Goal: Information Seeking & Learning: Learn about a topic

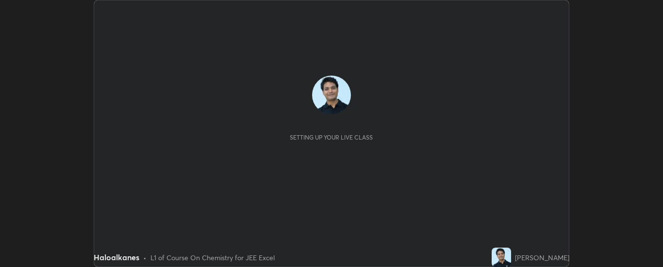
scroll to position [267, 663]
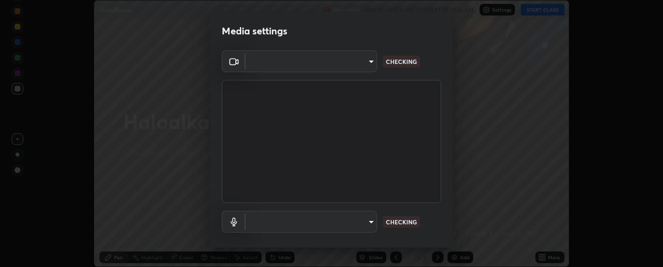
type input "33bb49e09bcfbb4316c4890d77ad60ffd3795cdb709f4857747982be22fbf515"
type input "communications"
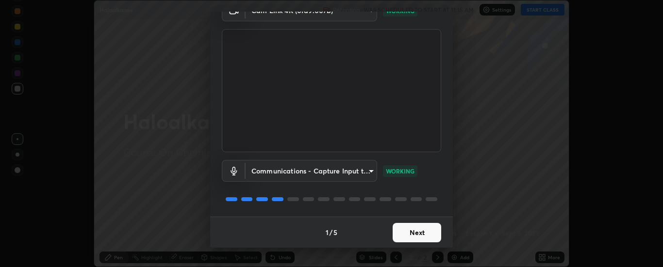
click at [415, 230] on button "Next" at bounding box center [417, 232] width 49 height 19
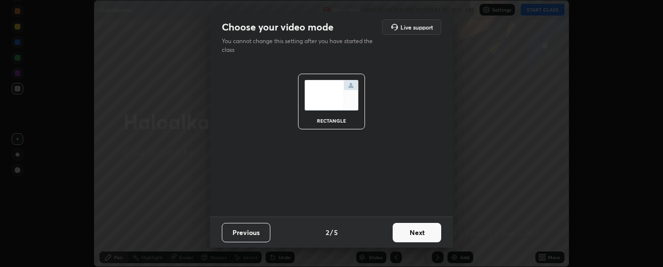
click at [421, 233] on button "Next" at bounding box center [417, 232] width 49 height 19
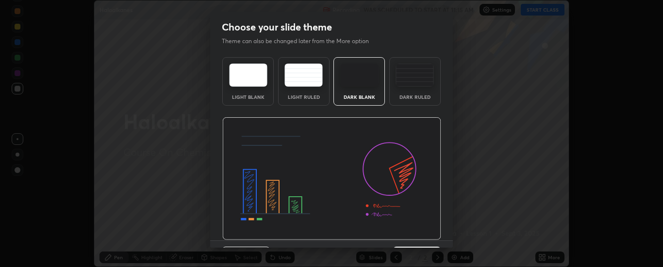
scroll to position [24, 0]
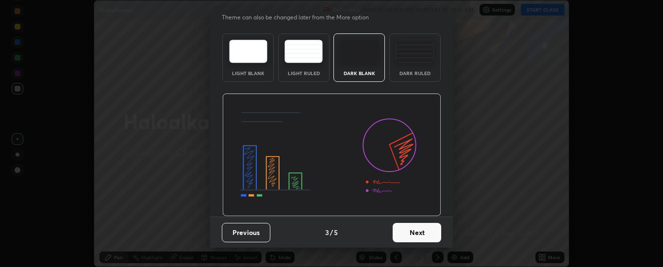
click at [419, 233] on button "Next" at bounding box center [417, 232] width 49 height 19
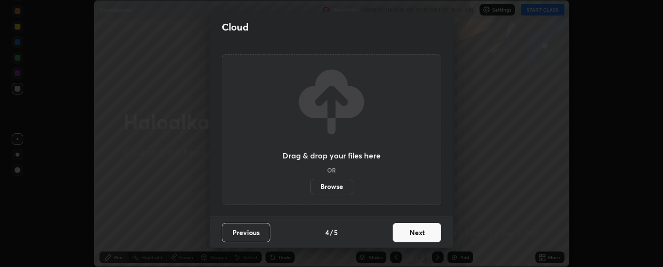
scroll to position [0, 0]
click at [424, 233] on button "Next" at bounding box center [417, 232] width 49 height 19
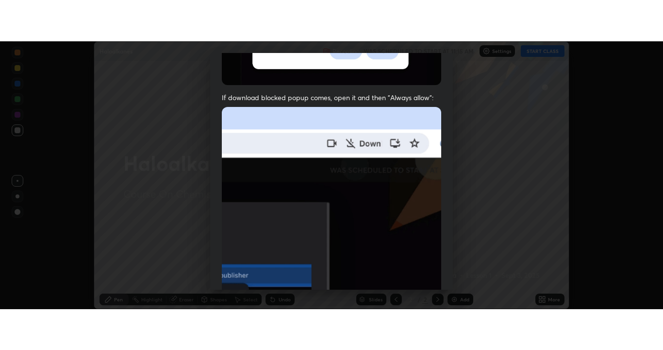
scroll to position [249, 0]
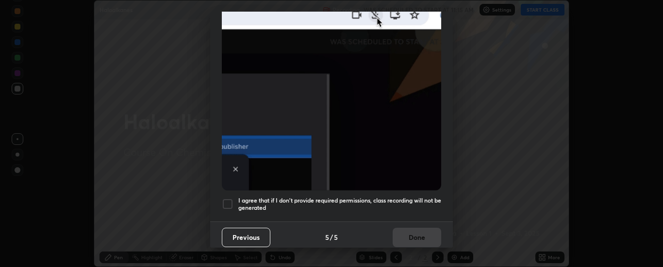
click at [230, 199] on div at bounding box center [228, 205] width 12 height 12
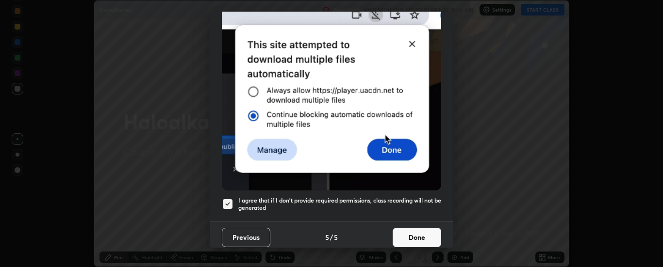
click at [414, 231] on button "Done" at bounding box center [417, 237] width 49 height 19
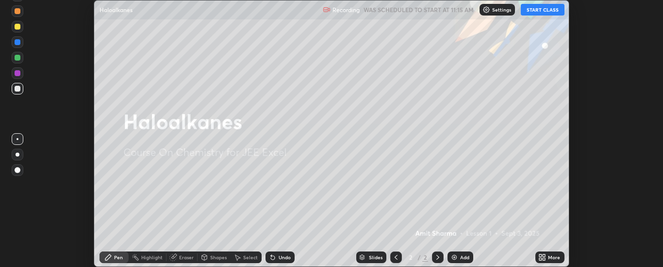
click at [544, 11] on button "START CLASS" at bounding box center [543, 10] width 44 height 12
click at [548, 255] on div "More" at bounding box center [549, 258] width 29 height 12
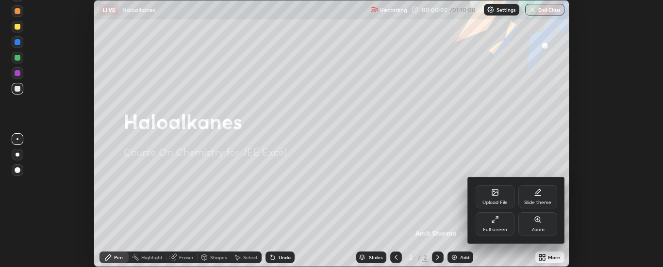
click at [500, 219] on div "Full screen" at bounding box center [495, 224] width 39 height 23
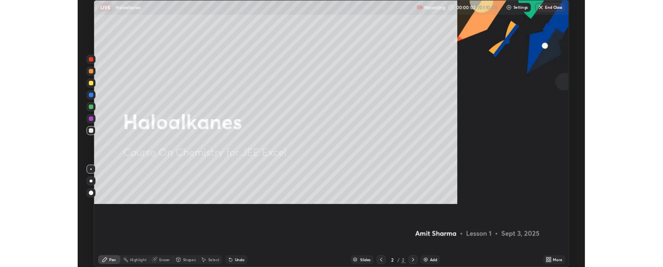
scroll to position [350, 663]
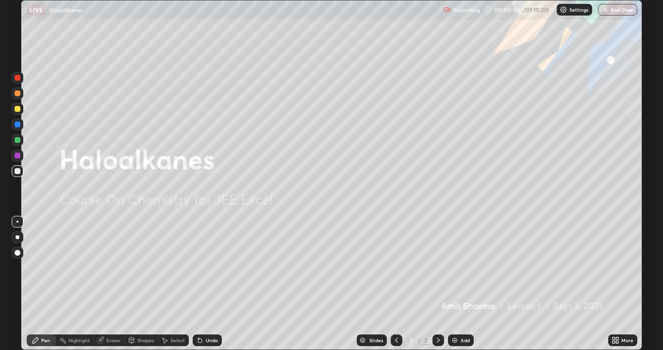
click at [456, 267] on img at bounding box center [455, 340] width 8 height 8
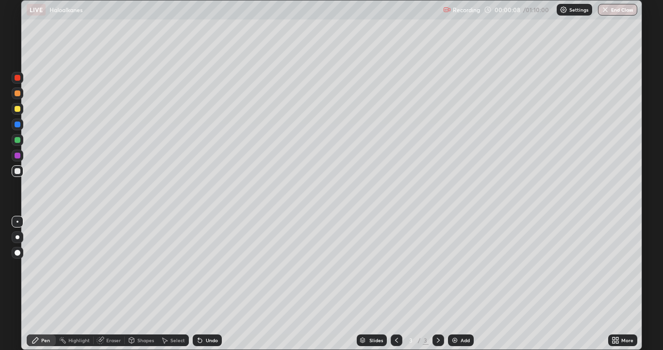
click at [17, 109] on div at bounding box center [18, 109] width 6 height 6
click at [16, 170] on div at bounding box center [18, 171] width 6 height 6
click at [17, 111] on div at bounding box center [18, 109] width 6 height 6
click at [15, 171] on div at bounding box center [18, 171] width 6 height 6
click at [16, 110] on div at bounding box center [18, 109] width 6 height 6
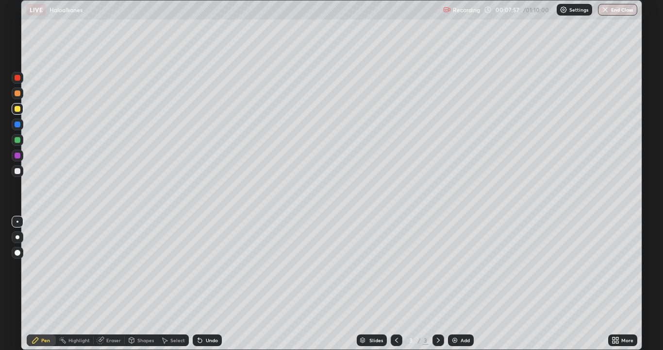
click at [173, 267] on div "Select" at bounding box center [177, 339] width 15 height 5
click at [111, 267] on div "Eraser" at bounding box center [113, 339] width 15 height 5
click at [461, 267] on div "Add" at bounding box center [461, 340] width 26 height 12
click at [44, 267] on div "Pen" at bounding box center [41, 340] width 29 height 12
click at [207, 267] on div "Undo" at bounding box center [207, 340] width 29 height 12
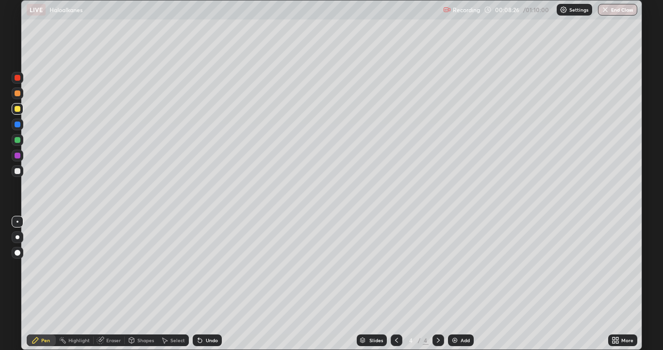
click at [207, 267] on div "Undo" at bounding box center [207, 340] width 29 height 12
click at [19, 171] on div at bounding box center [18, 171] width 6 height 6
click at [17, 107] on div at bounding box center [18, 109] width 6 height 6
click at [20, 170] on div at bounding box center [18, 171] width 6 height 6
click at [456, 267] on div "Add" at bounding box center [461, 340] width 26 height 12
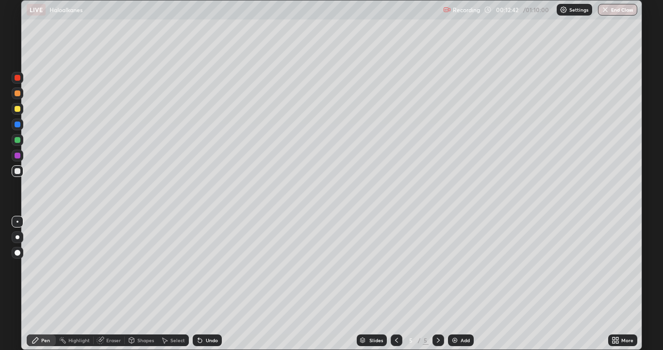
click at [18, 108] on div at bounding box center [18, 109] width 6 height 6
click at [18, 171] on div at bounding box center [18, 171] width 6 height 6
click at [17, 156] on div at bounding box center [18, 155] width 6 height 6
click at [18, 172] on div at bounding box center [18, 171] width 6 height 6
click at [462, 267] on div "Add" at bounding box center [461, 340] width 26 height 12
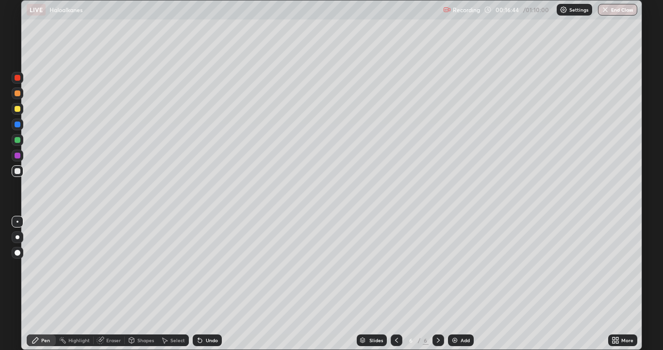
click at [18, 109] on div at bounding box center [18, 109] width 6 height 6
click at [18, 171] on div at bounding box center [18, 171] width 6 height 6
click at [212, 267] on div "Undo" at bounding box center [212, 339] width 12 height 5
click at [18, 107] on div at bounding box center [18, 109] width 6 height 6
click at [16, 171] on div at bounding box center [18, 171] width 6 height 6
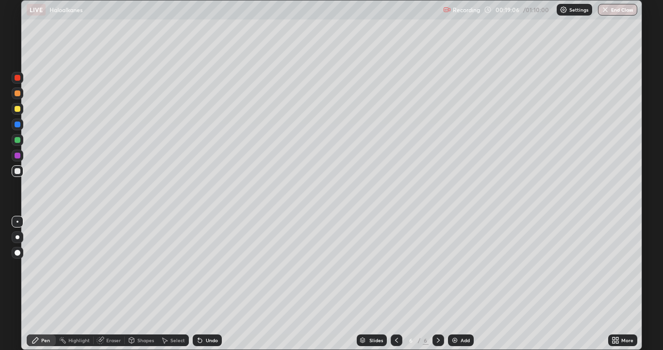
click at [462, 267] on div "Add" at bounding box center [465, 339] width 9 height 5
click at [19, 109] on div at bounding box center [18, 109] width 6 height 6
click at [19, 171] on div at bounding box center [18, 171] width 6 height 6
click at [18, 77] on div at bounding box center [18, 78] width 6 height 6
click at [17, 109] on div at bounding box center [18, 109] width 6 height 6
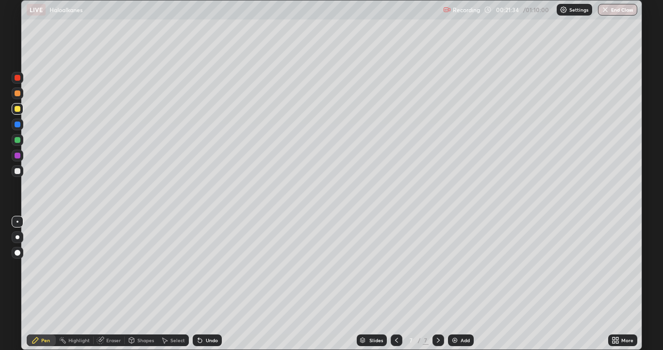
click at [19, 171] on div at bounding box center [18, 171] width 6 height 6
click at [17, 110] on div at bounding box center [18, 109] width 6 height 6
click at [17, 171] on div at bounding box center [18, 171] width 6 height 6
click at [453, 267] on img at bounding box center [455, 340] width 8 height 8
click at [18, 109] on div at bounding box center [18, 109] width 6 height 6
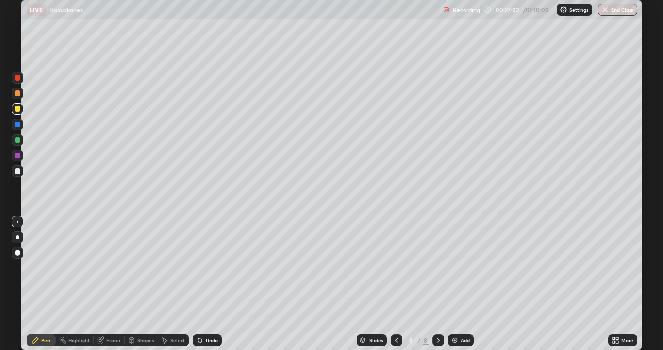
click at [18, 170] on div at bounding box center [18, 171] width 6 height 6
click at [467, 267] on div "Add" at bounding box center [465, 339] width 9 height 5
click at [472, 267] on div "Add" at bounding box center [461, 340] width 26 height 12
click at [396, 267] on icon at bounding box center [396, 339] width 3 height 5
click at [396, 267] on icon at bounding box center [396, 340] width 8 height 8
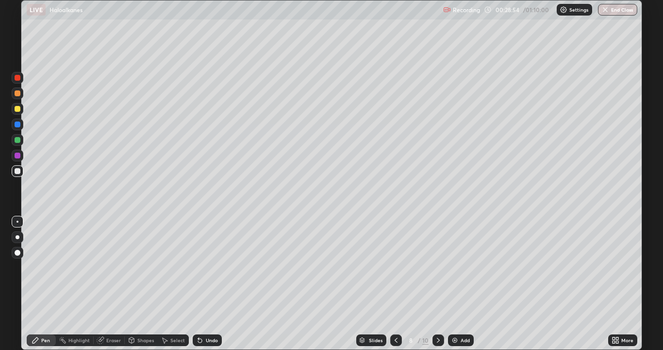
click at [435, 267] on icon at bounding box center [439, 340] width 8 height 8
click at [19, 110] on div at bounding box center [18, 109] width 6 height 6
click at [18, 170] on div at bounding box center [18, 171] width 6 height 6
click at [19, 155] on div at bounding box center [18, 155] width 6 height 6
click at [207, 267] on div "Undo" at bounding box center [212, 339] width 12 height 5
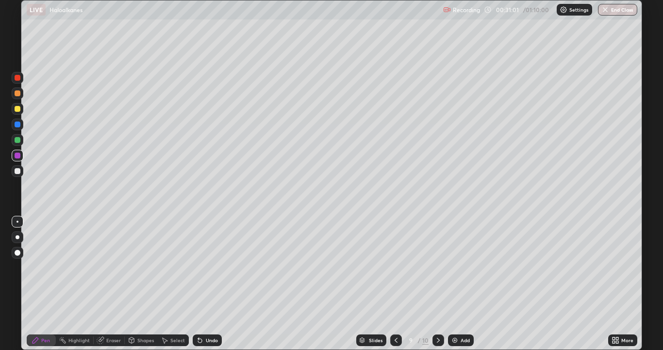
click at [17, 170] on div at bounding box center [18, 171] width 6 height 6
click at [17, 156] on div at bounding box center [18, 155] width 6 height 6
click at [17, 93] on div at bounding box center [18, 93] width 6 height 6
click at [439, 267] on icon at bounding box center [439, 340] width 8 height 8
click at [19, 110] on div at bounding box center [18, 109] width 6 height 6
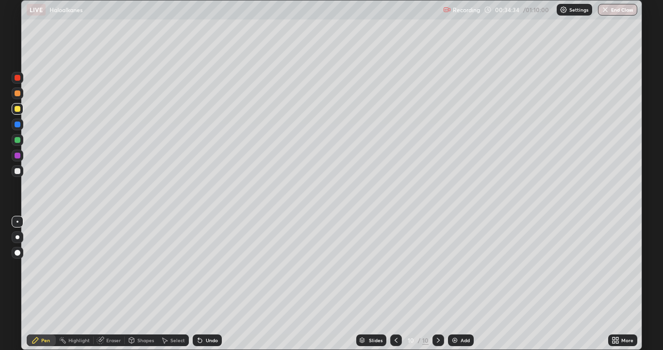
click at [18, 172] on div at bounding box center [18, 171] width 6 height 6
click at [19, 155] on div at bounding box center [18, 155] width 6 height 6
click at [17, 170] on div at bounding box center [18, 171] width 6 height 6
click at [18, 93] on div at bounding box center [18, 93] width 6 height 6
click at [464, 267] on div "Add" at bounding box center [465, 339] width 9 height 5
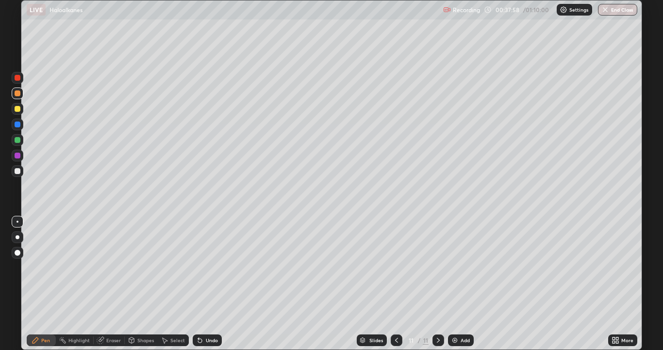
click at [18, 109] on div at bounding box center [18, 109] width 6 height 6
click at [18, 172] on div at bounding box center [18, 171] width 6 height 6
click at [457, 267] on img at bounding box center [455, 340] width 8 height 8
click at [18, 107] on div at bounding box center [18, 109] width 6 height 6
click at [21, 170] on div at bounding box center [18, 171] width 12 height 12
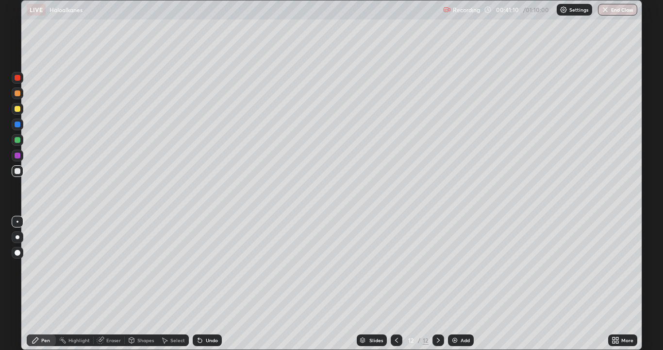
click at [18, 109] on div at bounding box center [18, 109] width 6 height 6
click at [19, 169] on div at bounding box center [18, 171] width 6 height 6
click at [207, 267] on div "Undo" at bounding box center [207, 340] width 29 height 12
click at [114, 267] on div "Eraser" at bounding box center [113, 339] width 15 height 5
click at [46, 267] on div "Pen" at bounding box center [45, 339] width 9 height 5
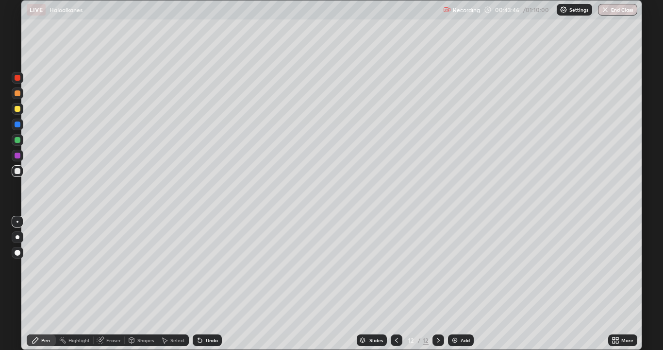
click at [17, 109] on div at bounding box center [18, 109] width 6 height 6
click at [19, 169] on div at bounding box center [18, 171] width 6 height 6
click at [457, 267] on img at bounding box center [455, 340] width 8 height 8
click at [394, 267] on icon at bounding box center [397, 340] width 8 height 8
click at [17, 156] on div at bounding box center [18, 155] width 6 height 6
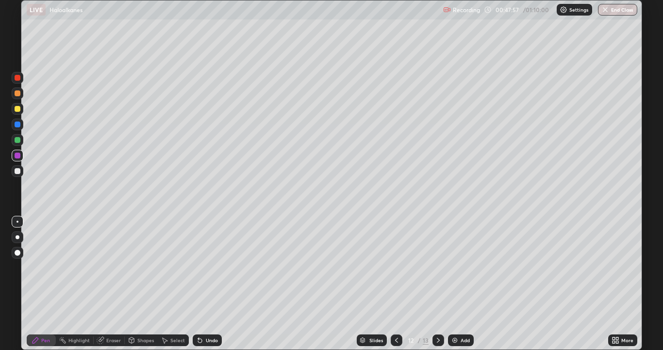
click at [439, 267] on icon at bounding box center [439, 340] width 8 height 8
click at [144, 267] on div "Shapes" at bounding box center [145, 339] width 17 height 5
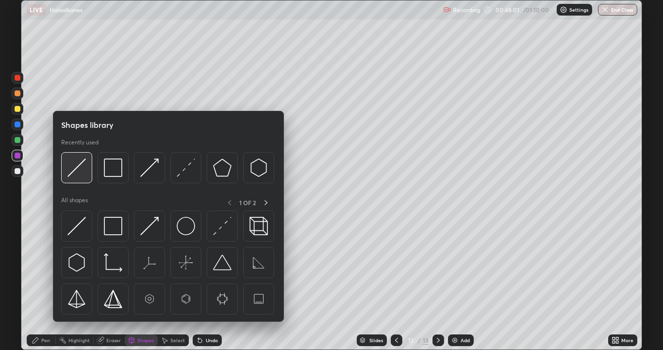
click at [77, 165] on img at bounding box center [76, 167] width 18 height 18
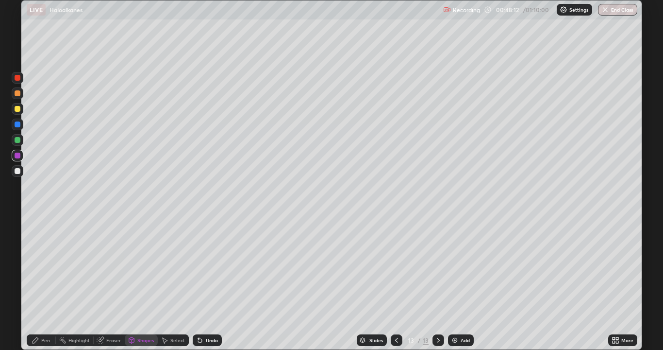
click at [50, 267] on div "Pen" at bounding box center [41, 340] width 29 height 12
click at [18, 169] on div at bounding box center [18, 171] width 6 height 6
click at [18, 140] on div at bounding box center [18, 140] width 6 height 6
click at [112, 267] on div "Eraser" at bounding box center [113, 339] width 15 height 5
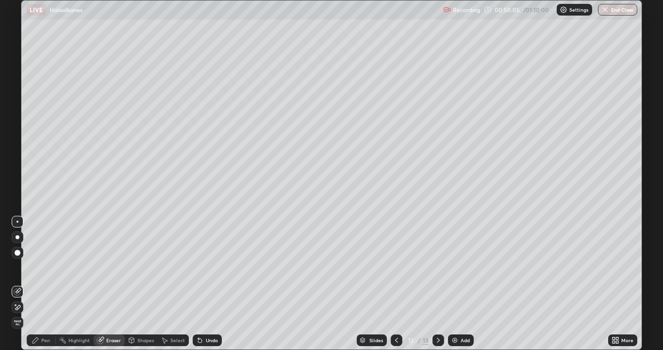
click at [49, 267] on div "Pen" at bounding box center [45, 339] width 9 height 5
click at [462, 267] on div "Add" at bounding box center [465, 339] width 9 height 5
click at [22, 109] on div at bounding box center [18, 109] width 12 height 12
click at [19, 170] on div at bounding box center [18, 171] width 6 height 6
click at [207, 267] on div "Undo" at bounding box center [212, 339] width 12 height 5
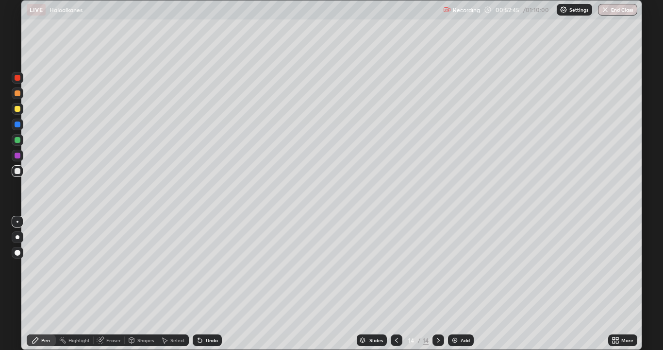
click at [209, 267] on div "Undo" at bounding box center [207, 340] width 29 height 12
click at [210, 267] on div "Undo" at bounding box center [207, 340] width 29 height 12
click at [209, 267] on div "Undo" at bounding box center [207, 340] width 29 height 12
click at [19, 140] on div at bounding box center [18, 140] width 6 height 6
click at [20, 170] on div at bounding box center [18, 171] width 6 height 6
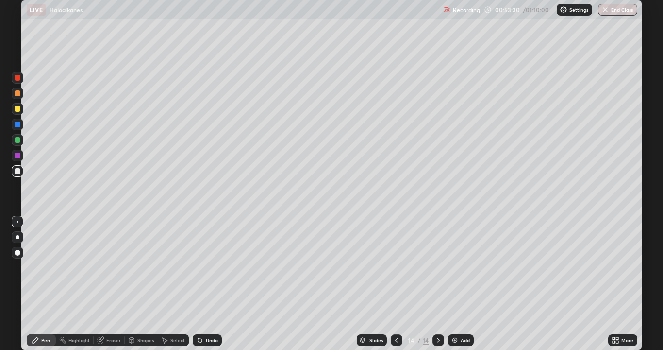
click at [17, 155] on div at bounding box center [18, 155] width 6 height 6
click at [19, 94] on div at bounding box center [18, 93] width 6 height 6
click at [19, 172] on div at bounding box center [18, 171] width 6 height 6
click at [458, 267] on div "Add" at bounding box center [461, 340] width 26 height 12
click at [20, 108] on div at bounding box center [18, 109] width 6 height 6
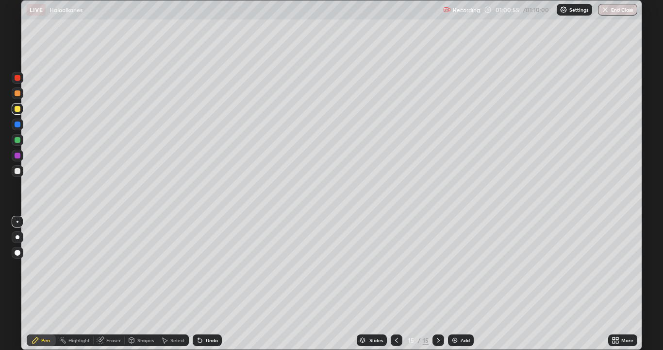
click at [206, 267] on div "Undo" at bounding box center [212, 339] width 12 height 5
click at [20, 170] on div at bounding box center [18, 171] width 6 height 6
click at [17, 108] on div at bounding box center [18, 109] width 6 height 6
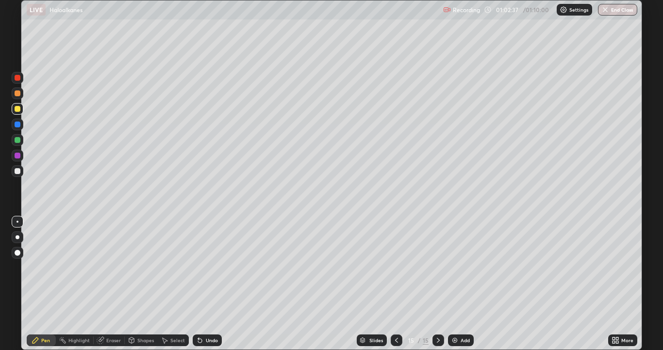
click at [209, 267] on div "Undo" at bounding box center [212, 339] width 12 height 5
click at [18, 169] on div at bounding box center [18, 171] width 6 height 6
click at [17, 109] on div at bounding box center [18, 109] width 6 height 6
click at [200, 267] on icon at bounding box center [200, 340] width 4 height 4
click at [19, 170] on div at bounding box center [18, 171] width 6 height 6
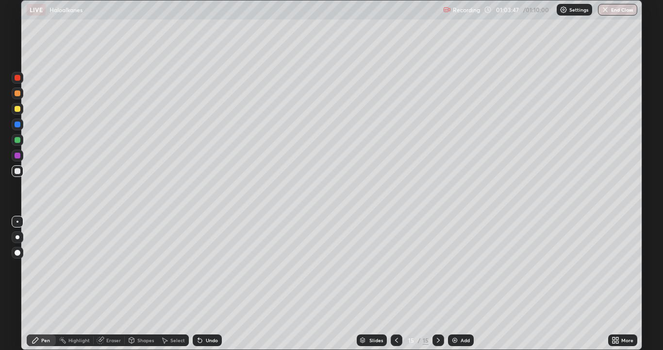
click at [19, 110] on div at bounding box center [18, 109] width 6 height 6
click at [16, 170] on div at bounding box center [18, 171] width 6 height 6
click at [207, 267] on div "Undo" at bounding box center [207, 340] width 29 height 12
click at [455, 267] on img at bounding box center [455, 340] width 8 height 8
click at [18, 139] on div at bounding box center [18, 140] width 6 height 6
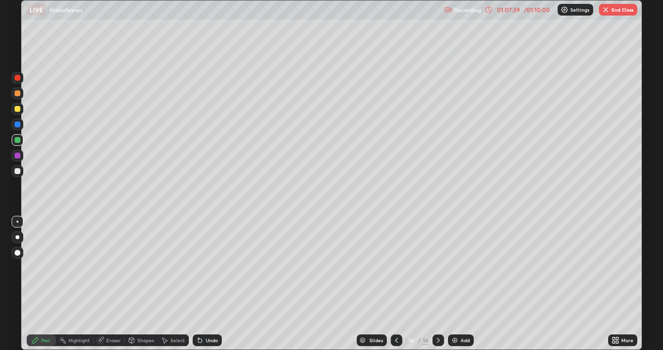
click at [17, 170] on div at bounding box center [18, 171] width 6 height 6
click at [18, 155] on div at bounding box center [18, 155] width 6 height 6
click at [18, 168] on div at bounding box center [18, 171] width 6 height 6
click at [203, 267] on div "Undo" at bounding box center [207, 340] width 29 height 12
click at [202, 267] on div "Undo" at bounding box center [207, 340] width 29 height 12
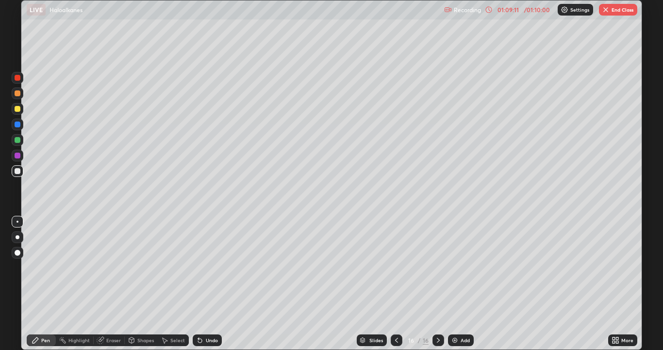
click at [208, 267] on div "Undo" at bounding box center [212, 339] width 12 height 5
click at [207, 267] on div "Undo" at bounding box center [212, 339] width 12 height 5
click at [202, 267] on icon at bounding box center [200, 340] width 8 height 8
click at [201, 267] on icon at bounding box center [200, 340] width 8 height 8
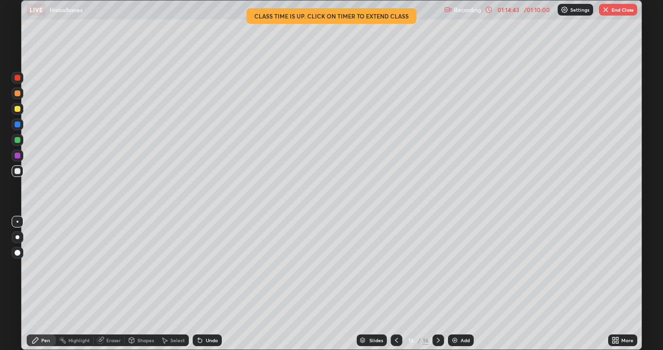
click at [622, 10] on button "End Class" at bounding box center [618, 10] width 38 height 12
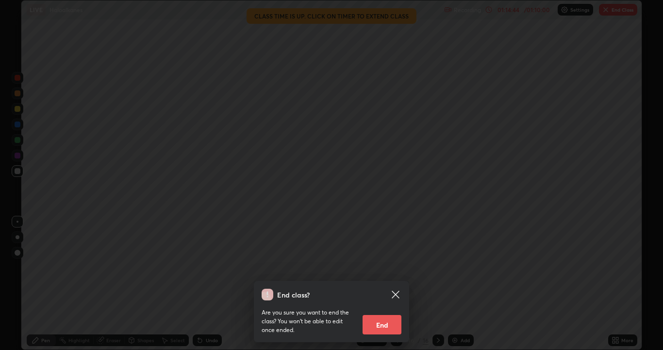
click at [382, 267] on button "End" at bounding box center [382, 324] width 39 height 19
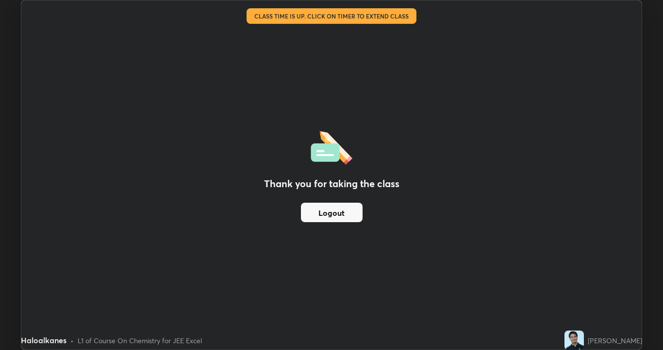
click at [347, 84] on div "Thank you for taking the class Logout" at bounding box center [331, 174] width 620 height 349
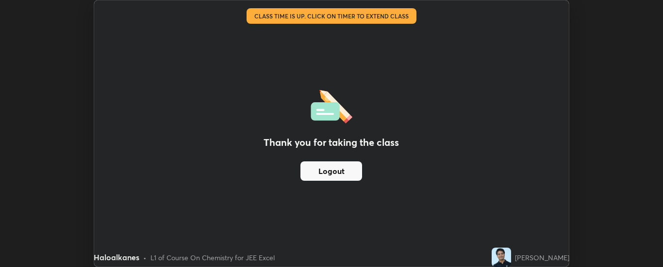
scroll to position [48280, 47885]
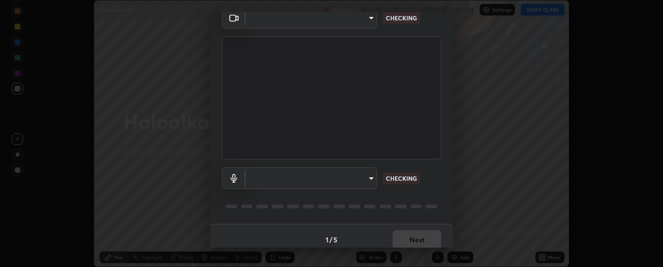
scroll to position [51, 0]
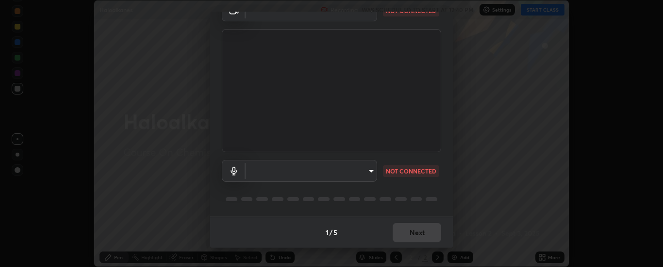
type input "33bb49e09bcfbb4316c4890d77ad60ffd3795cdb709f4857747982be22fbf515"
type input "communications"
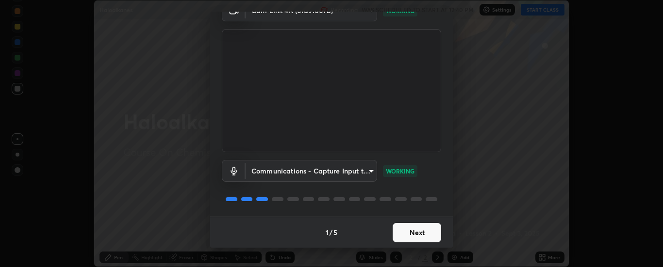
click at [417, 233] on button "Next" at bounding box center [417, 232] width 49 height 19
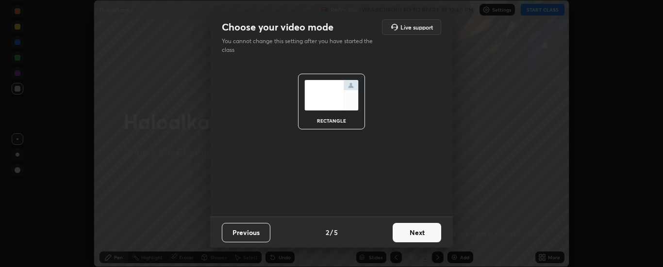
scroll to position [0, 0]
click at [420, 232] on button "Next" at bounding box center [417, 232] width 49 height 19
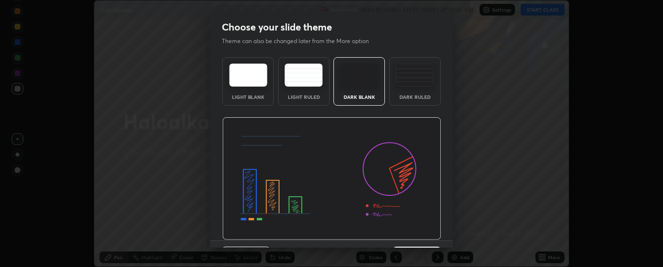
scroll to position [24, 0]
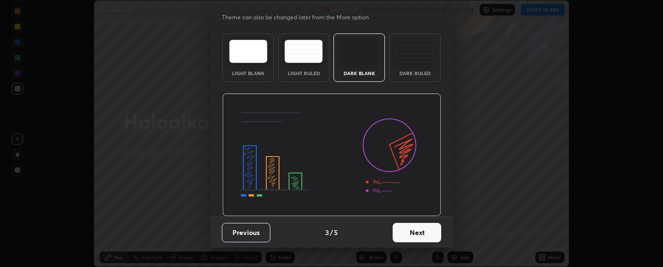
click at [419, 232] on button "Next" at bounding box center [417, 232] width 49 height 19
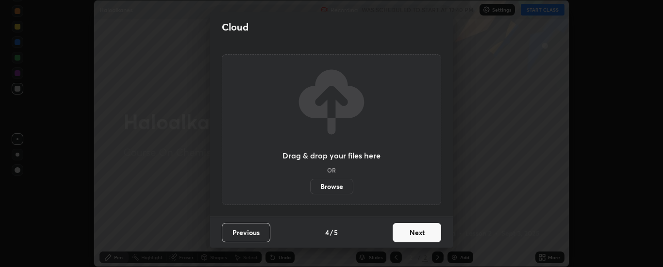
scroll to position [0, 0]
click at [423, 234] on button "Next" at bounding box center [417, 232] width 49 height 19
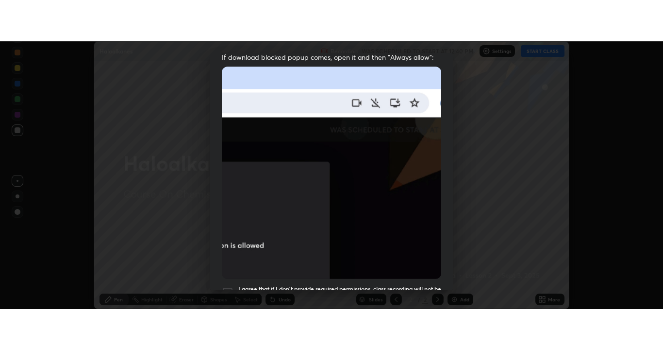
scroll to position [249, 0]
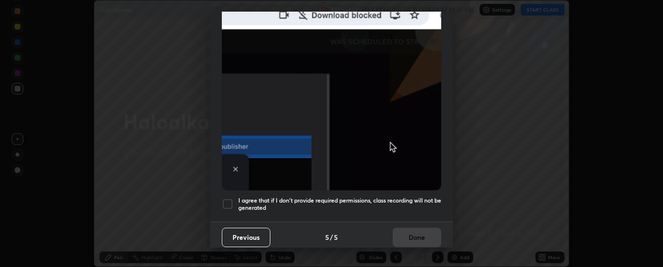
click at [226, 200] on div at bounding box center [228, 205] width 12 height 12
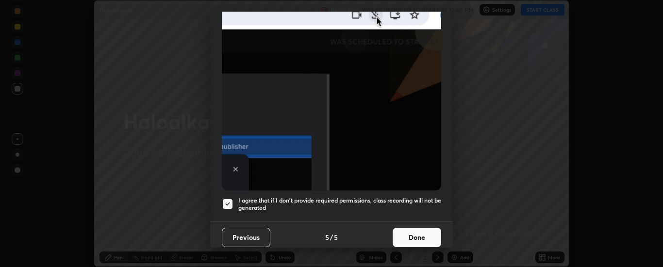
click at [412, 232] on button "Done" at bounding box center [417, 237] width 49 height 19
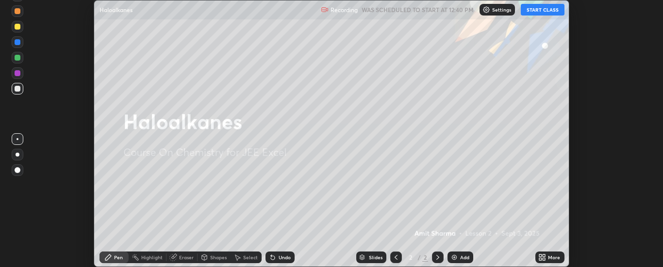
click at [537, 10] on button "START CLASS" at bounding box center [543, 10] width 44 height 12
click at [543, 256] on icon at bounding box center [542, 258] width 8 height 8
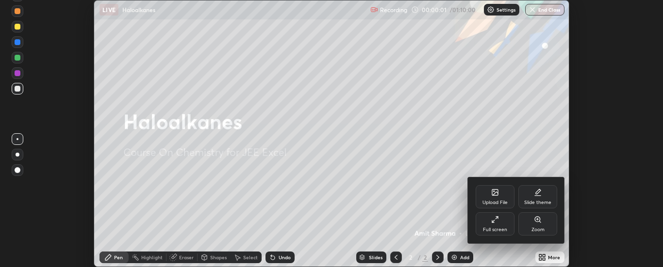
click at [501, 221] on div "Full screen" at bounding box center [495, 224] width 39 height 23
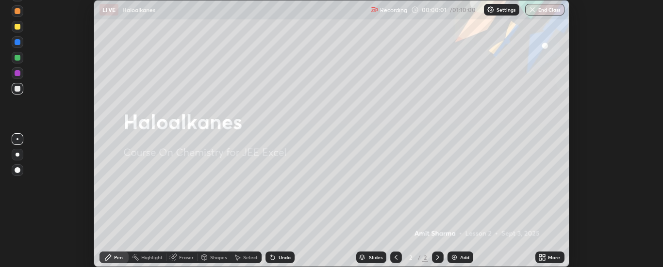
scroll to position [350, 663]
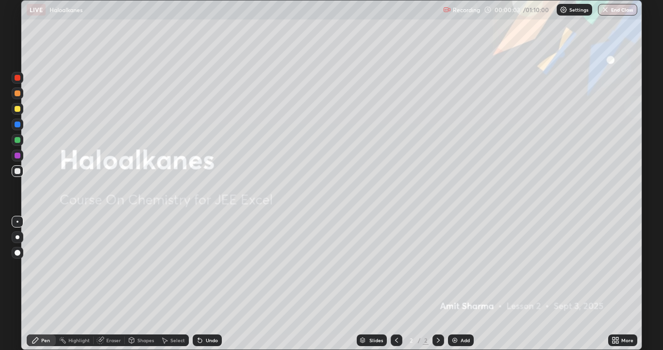
click at [455, 267] on img at bounding box center [455, 340] width 8 height 8
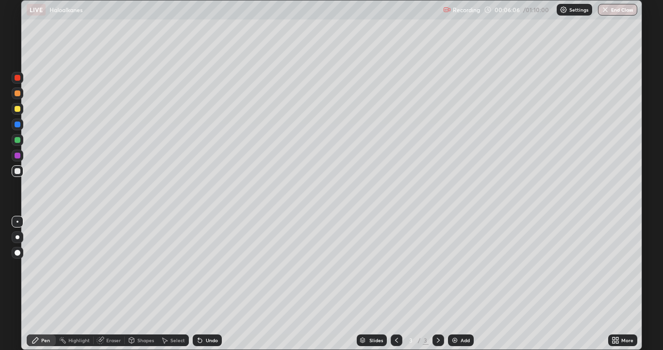
click at [16, 108] on div at bounding box center [18, 109] width 6 height 6
click at [19, 171] on div at bounding box center [18, 171] width 6 height 6
click at [111, 267] on div "Eraser" at bounding box center [113, 339] width 15 height 5
click at [43, 267] on div "Pen" at bounding box center [41, 340] width 29 height 12
click at [19, 109] on div at bounding box center [18, 109] width 6 height 6
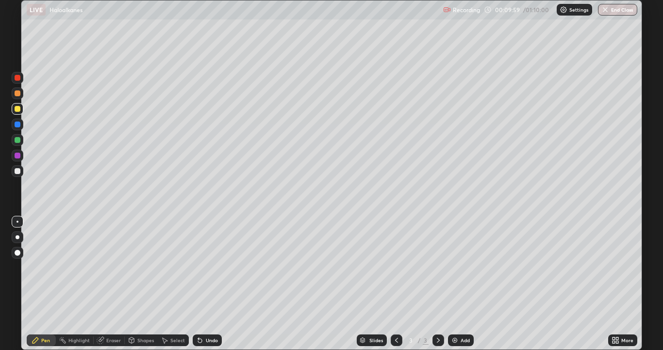
click at [113, 267] on div "Eraser" at bounding box center [109, 340] width 31 height 12
click at [46, 267] on div "Pen" at bounding box center [45, 339] width 9 height 5
click at [455, 267] on img at bounding box center [455, 340] width 8 height 8
click at [17, 170] on div at bounding box center [18, 171] width 6 height 6
click at [202, 267] on div "Undo" at bounding box center [207, 340] width 29 height 12
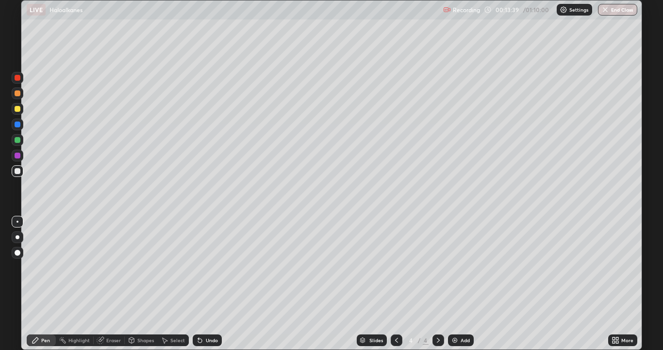
click at [17, 155] on div at bounding box center [18, 155] width 6 height 6
click at [17, 108] on div at bounding box center [18, 109] width 6 height 6
click at [16, 169] on div at bounding box center [18, 171] width 6 height 6
click at [19, 171] on div at bounding box center [18, 171] width 6 height 6
click at [206, 267] on div "Undo" at bounding box center [207, 340] width 29 height 12
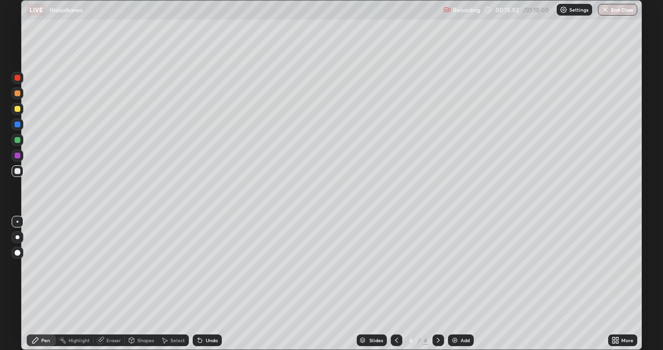
click at [206, 267] on div "Undo" at bounding box center [212, 339] width 12 height 5
click at [207, 267] on div "Undo" at bounding box center [212, 339] width 12 height 5
click at [18, 93] on div at bounding box center [18, 93] width 6 height 6
click at [19, 172] on div at bounding box center [18, 171] width 6 height 6
click at [458, 267] on div "Add" at bounding box center [461, 340] width 26 height 12
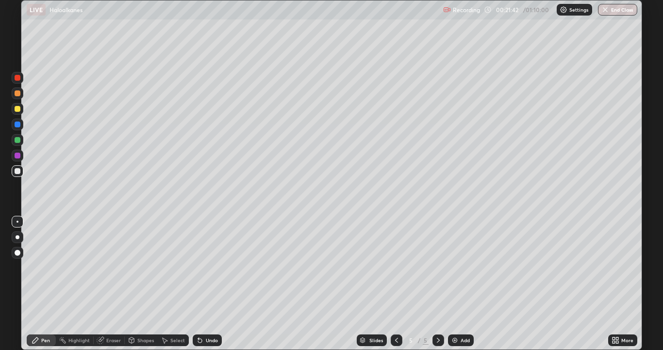
click at [19, 110] on div at bounding box center [18, 109] width 6 height 6
click at [19, 170] on div at bounding box center [18, 171] width 6 height 6
click at [197, 267] on icon at bounding box center [200, 340] width 8 height 8
click at [201, 267] on icon at bounding box center [200, 340] width 8 height 8
click at [17, 140] on div at bounding box center [18, 140] width 6 height 6
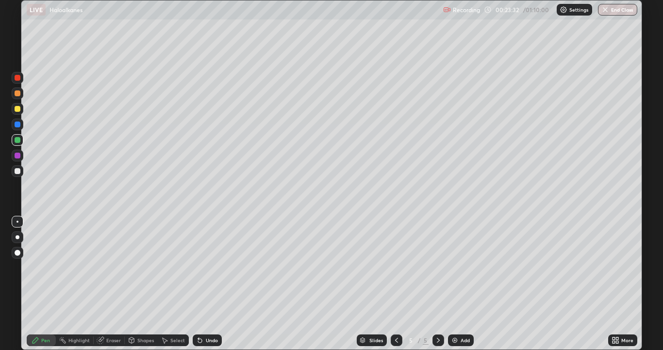
click at [17, 170] on div at bounding box center [18, 171] width 6 height 6
click at [206, 267] on div "Undo" at bounding box center [212, 339] width 12 height 5
click at [207, 267] on div "Undo" at bounding box center [212, 339] width 12 height 5
click at [20, 155] on div at bounding box center [18, 155] width 6 height 6
click at [16, 171] on div at bounding box center [18, 171] width 6 height 6
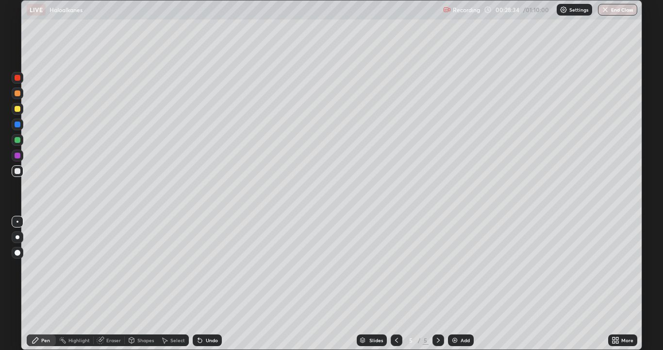
click at [455, 267] on img at bounding box center [455, 340] width 8 height 8
click at [17, 110] on div at bounding box center [18, 109] width 6 height 6
click at [108, 267] on div "Eraser" at bounding box center [113, 339] width 15 height 5
click at [50, 267] on div "Pen" at bounding box center [41, 340] width 29 height 12
click at [17, 171] on div at bounding box center [18, 171] width 6 height 6
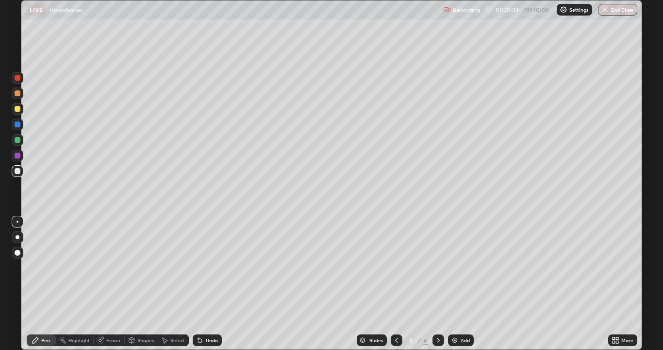
click at [16, 108] on div at bounding box center [18, 109] width 6 height 6
click at [109, 267] on div "Eraser" at bounding box center [113, 339] width 15 height 5
click at [46, 267] on div "Pen" at bounding box center [45, 339] width 9 height 5
click at [111, 267] on div "Eraser" at bounding box center [113, 339] width 15 height 5
click at [52, 267] on div "Pen" at bounding box center [41, 340] width 29 height 12
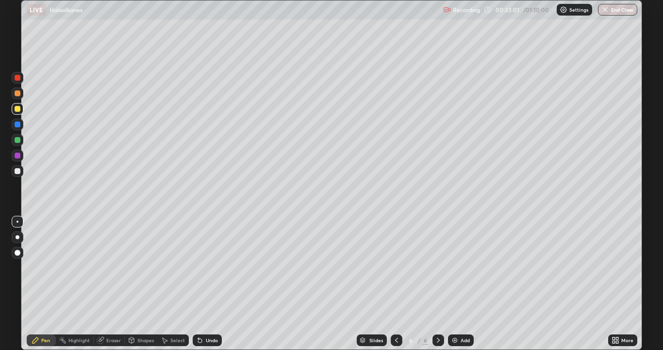
click at [18, 171] on div at bounding box center [18, 171] width 6 height 6
click at [454, 267] on img at bounding box center [455, 340] width 8 height 8
click at [17, 109] on div at bounding box center [18, 109] width 6 height 6
click at [19, 170] on div at bounding box center [18, 171] width 6 height 6
click at [18, 140] on div at bounding box center [18, 140] width 6 height 6
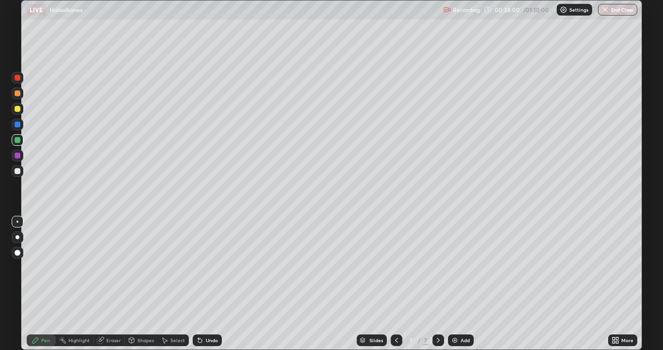
click at [19, 109] on div at bounding box center [18, 109] width 6 height 6
click at [19, 168] on div at bounding box center [18, 171] width 6 height 6
click at [112, 267] on div "Eraser" at bounding box center [113, 339] width 15 height 5
click at [50, 267] on div "Pen" at bounding box center [45, 339] width 9 height 5
click at [18, 154] on div at bounding box center [18, 155] width 6 height 6
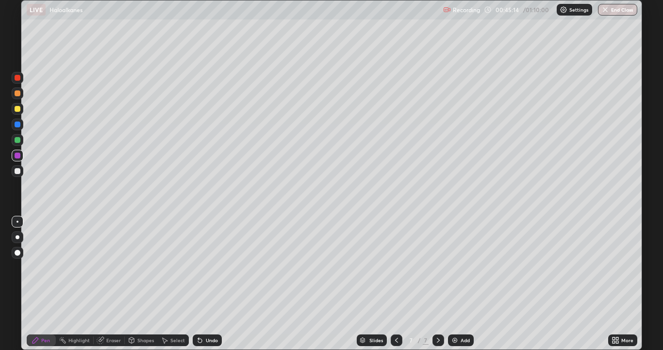
click at [454, 267] on img at bounding box center [455, 340] width 8 height 8
click at [20, 109] on div at bounding box center [18, 109] width 6 height 6
click at [18, 171] on div at bounding box center [18, 171] width 6 height 6
click at [112, 267] on div "Eraser" at bounding box center [113, 339] width 15 height 5
click at [46, 267] on div "Pen" at bounding box center [45, 339] width 9 height 5
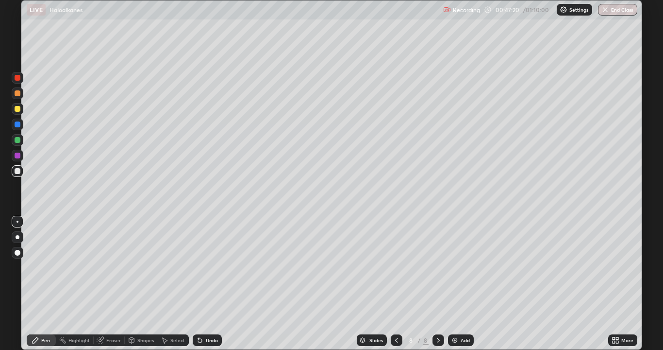
click at [19, 109] on div at bounding box center [18, 109] width 6 height 6
click at [19, 170] on div at bounding box center [18, 171] width 6 height 6
click at [458, 267] on img at bounding box center [455, 340] width 8 height 8
click at [18, 109] on div at bounding box center [18, 109] width 6 height 6
click at [21, 171] on div at bounding box center [18, 171] width 12 height 12
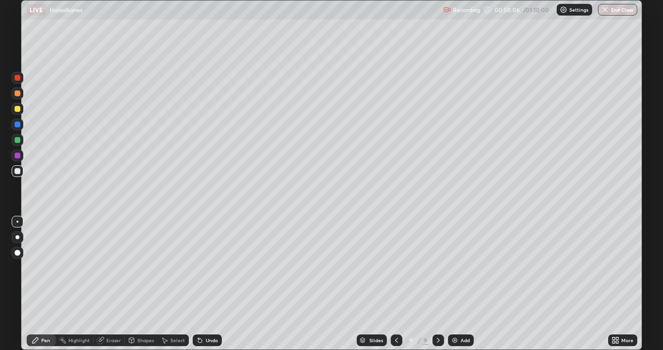
click at [399, 267] on icon at bounding box center [397, 340] width 8 height 8
click at [396, 267] on div at bounding box center [397, 340] width 12 height 12
click at [436, 267] on icon at bounding box center [439, 340] width 8 height 8
click at [207, 267] on div "Undo" at bounding box center [207, 340] width 29 height 12
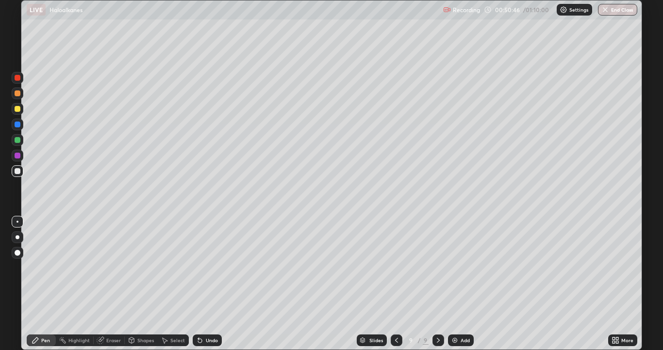
click at [18, 140] on div at bounding box center [18, 140] width 6 height 6
click at [17, 173] on div at bounding box center [18, 171] width 6 height 6
click at [18, 154] on div at bounding box center [18, 155] width 6 height 6
click at [20, 169] on div at bounding box center [18, 171] width 6 height 6
click at [391, 267] on div at bounding box center [397, 340] width 12 height 12
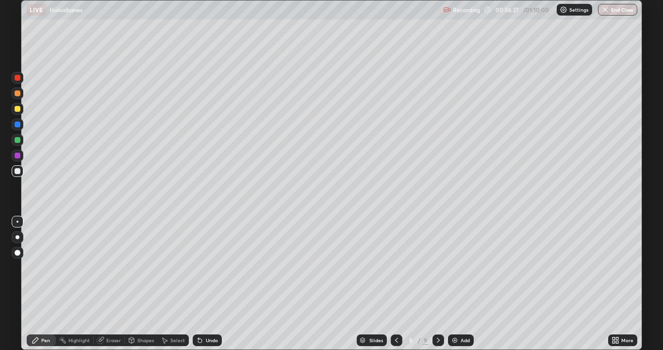
click at [436, 267] on icon at bounding box center [439, 340] width 8 height 8
click at [454, 267] on img at bounding box center [455, 340] width 8 height 8
click at [19, 109] on div at bounding box center [18, 109] width 6 height 6
click at [18, 170] on div at bounding box center [18, 171] width 6 height 6
click at [454, 267] on img at bounding box center [455, 340] width 8 height 8
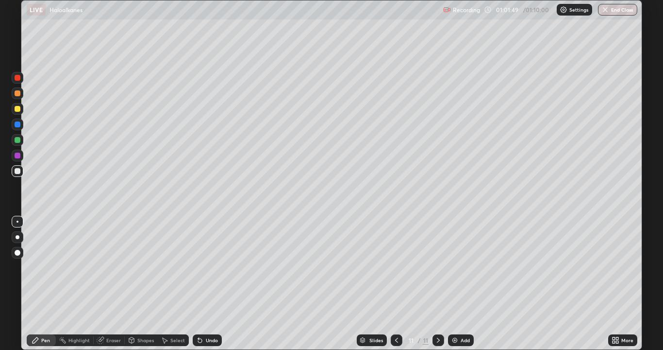
click at [18, 109] on div at bounding box center [18, 109] width 6 height 6
click at [18, 169] on div at bounding box center [18, 171] width 6 height 6
click at [17, 140] on div at bounding box center [18, 140] width 6 height 6
click at [20, 169] on div at bounding box center [18, 171] width 6 height 6
click at [203, 267] on div "Undo" at bounding box center [207, 340] width 29 height 12
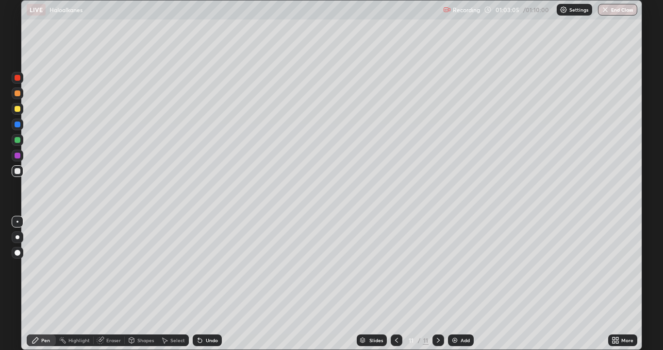
click at [17, 156] on div at bounding box center [18, 155] width 6 height 6
click at [18, 171] on div at bounding box center [18, 171] width 6 height 6
click at [107, 267] on div "Eraser" at bounding box center [113, 339] width 15 height 5
click at [44, 267] on div "Pen" at bounding box center [41, 340] width 29 height 12
click at [19, 156] on div at bounding box center [18, 155] width 6 height 6
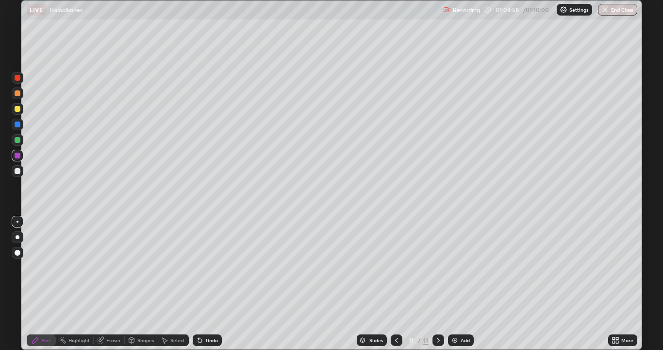
click at [20, 169] on div at bounding box center [18, 171] width 6 height 6
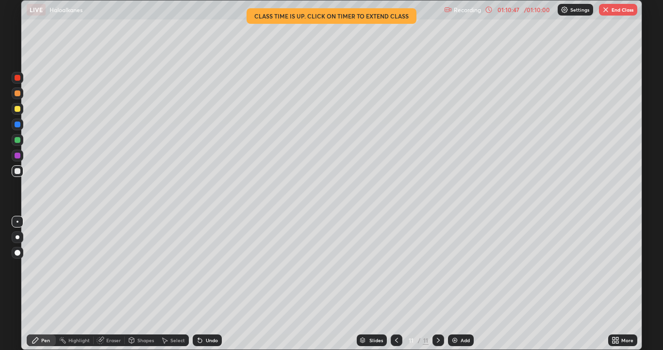
click at [621, 11] on button "End Class" at bounding box center [618, 10] width 38 height 12
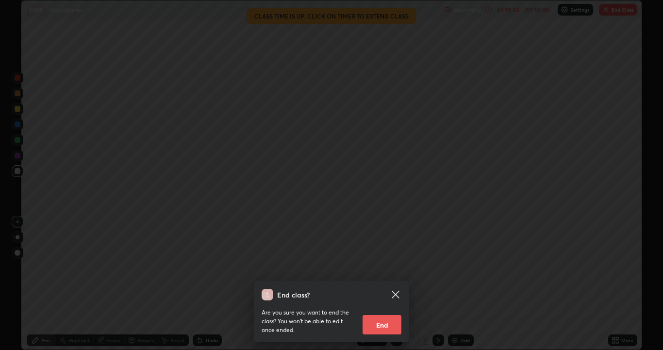
click at [378, 267] on button "End" at bounding box center [382, 324] width 39 height 19
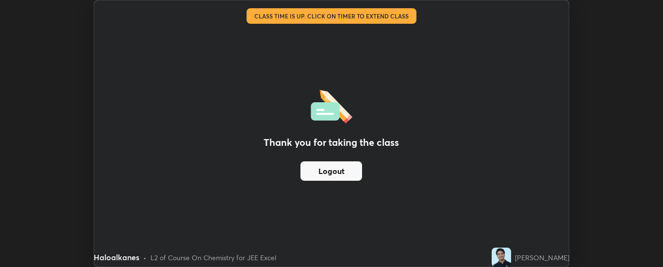
scroll to position [48280, 47885]
